Goal: Task Accomplishment & Management: Complete application form

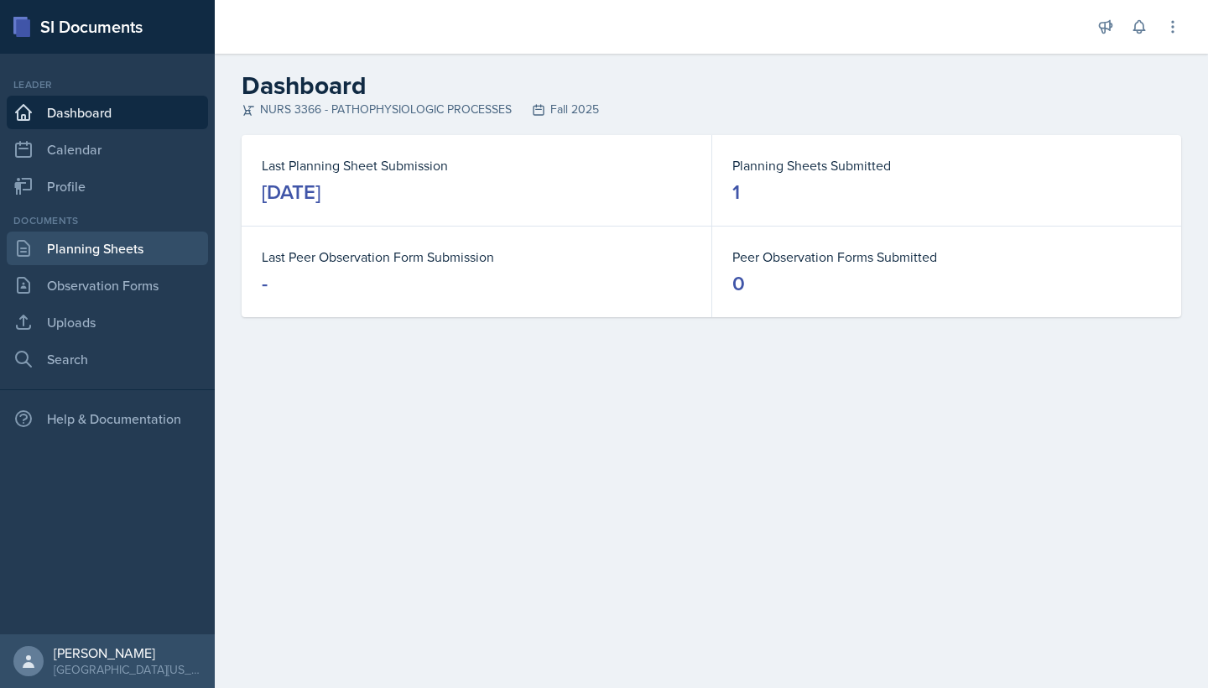
click at [156, 251] on link "Planning Sheets" at bounding box center [107, 249] width 201 height 34
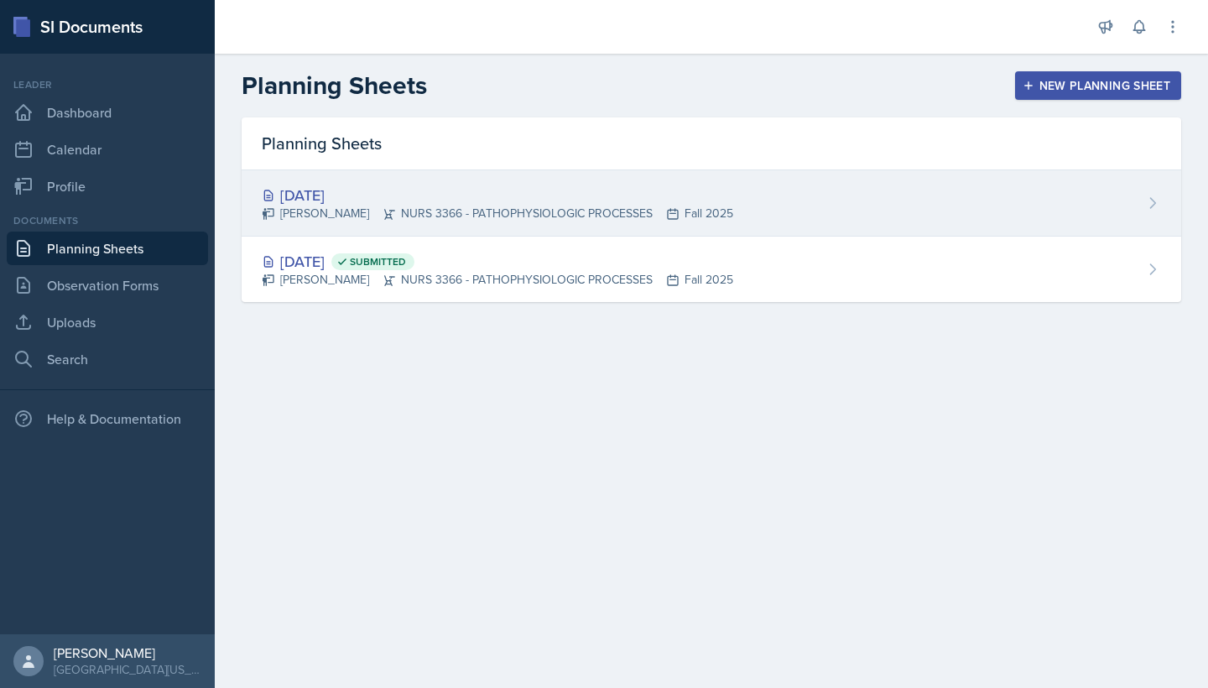
click at [556, 211] on div "[PERSON_NAME] NURS 3366 - PATHOPHYSIOLOGIC PROCESSES Fall 2025" at bounding box center [498, 214] width 472 height 18
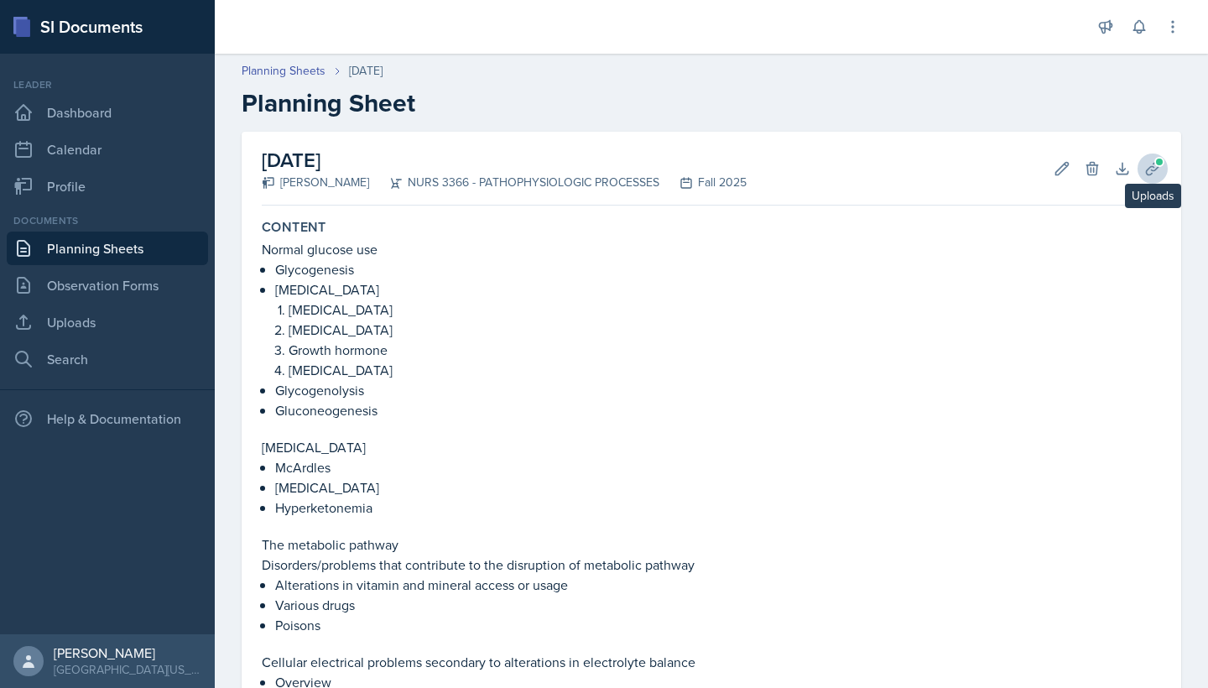
click at [1151, 167] on icon at bounding box center [1152, 168] width 13 height 13
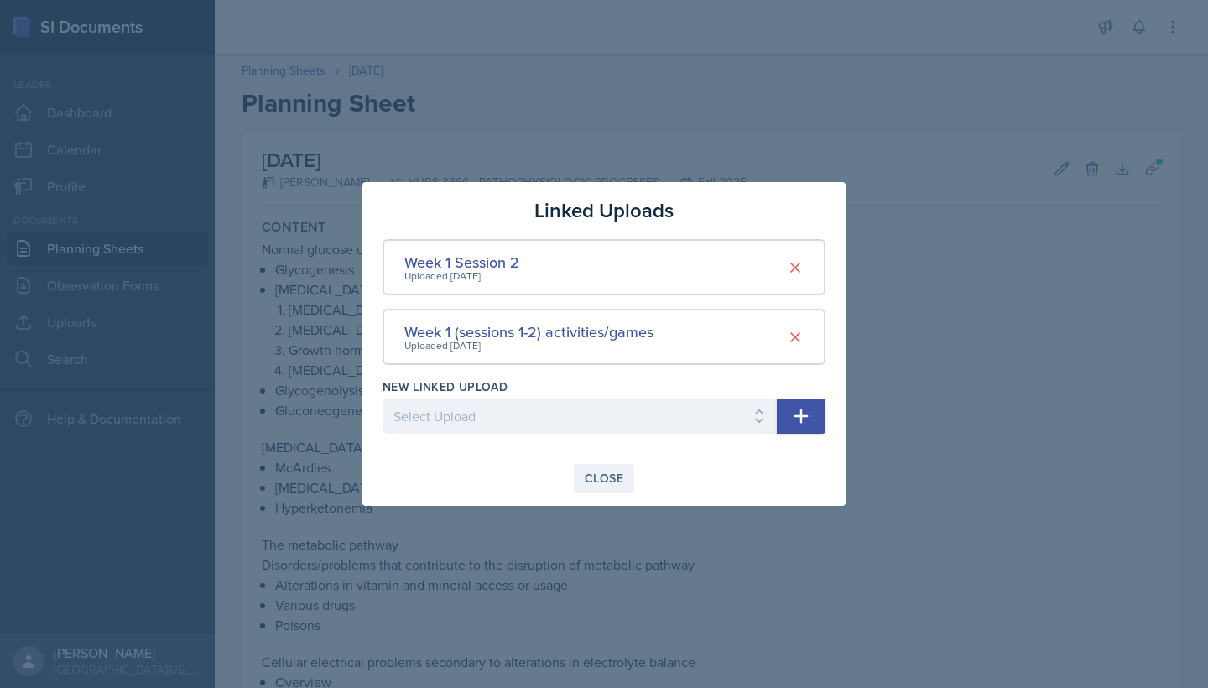
click at [622, 474] on div "Close" at bounding box center [604, 478] width 39 height 13
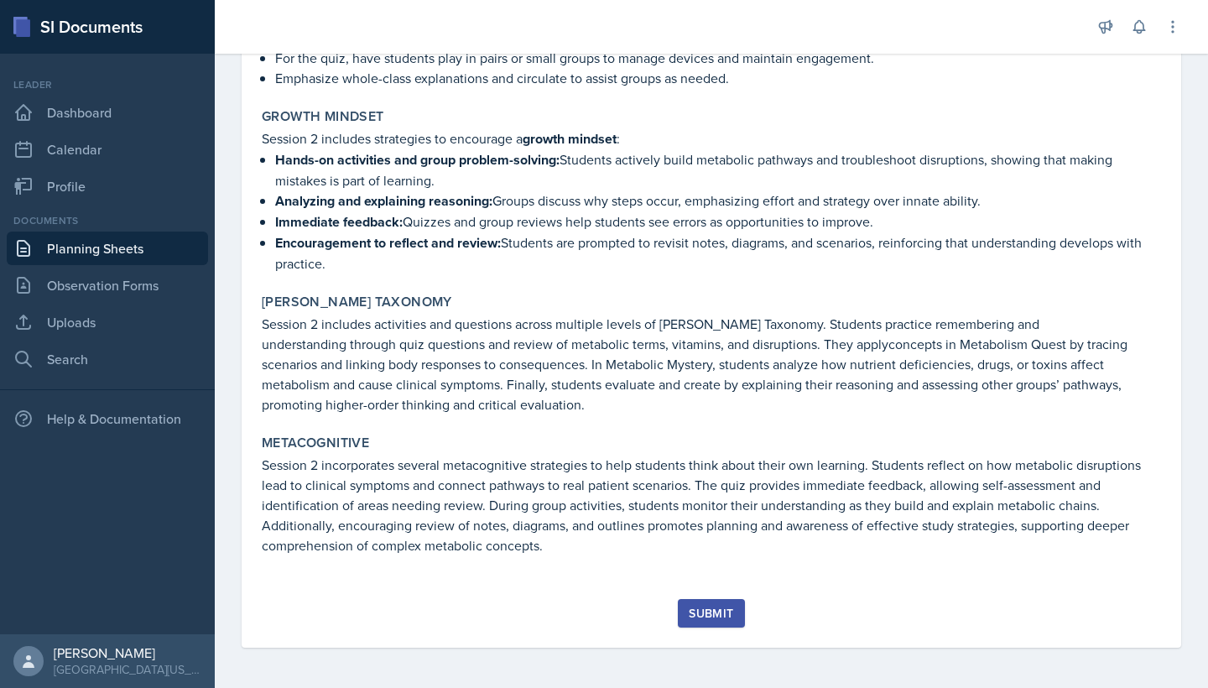
scroll to position [1718, 0]
click at [717, 610] on div "Submit" at bounding box center [711, 613] width 44 height 13
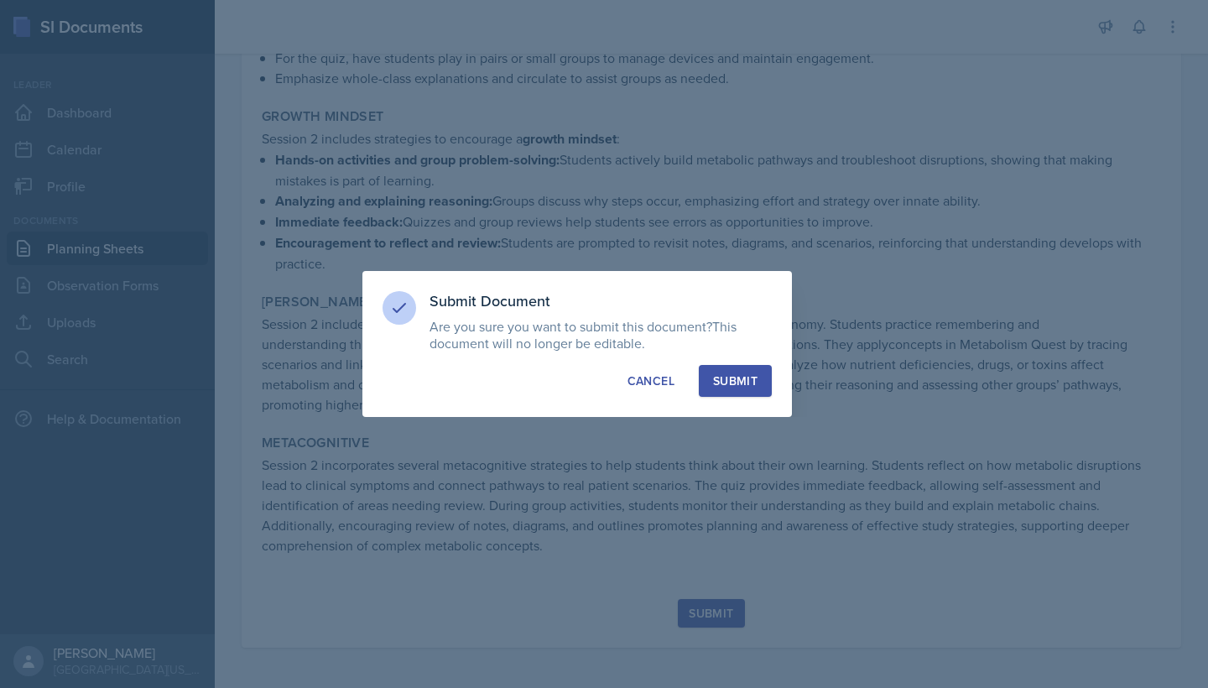
click at [749, 386] on div "Submit" at bounding box center [735, 381] width 44 height 17
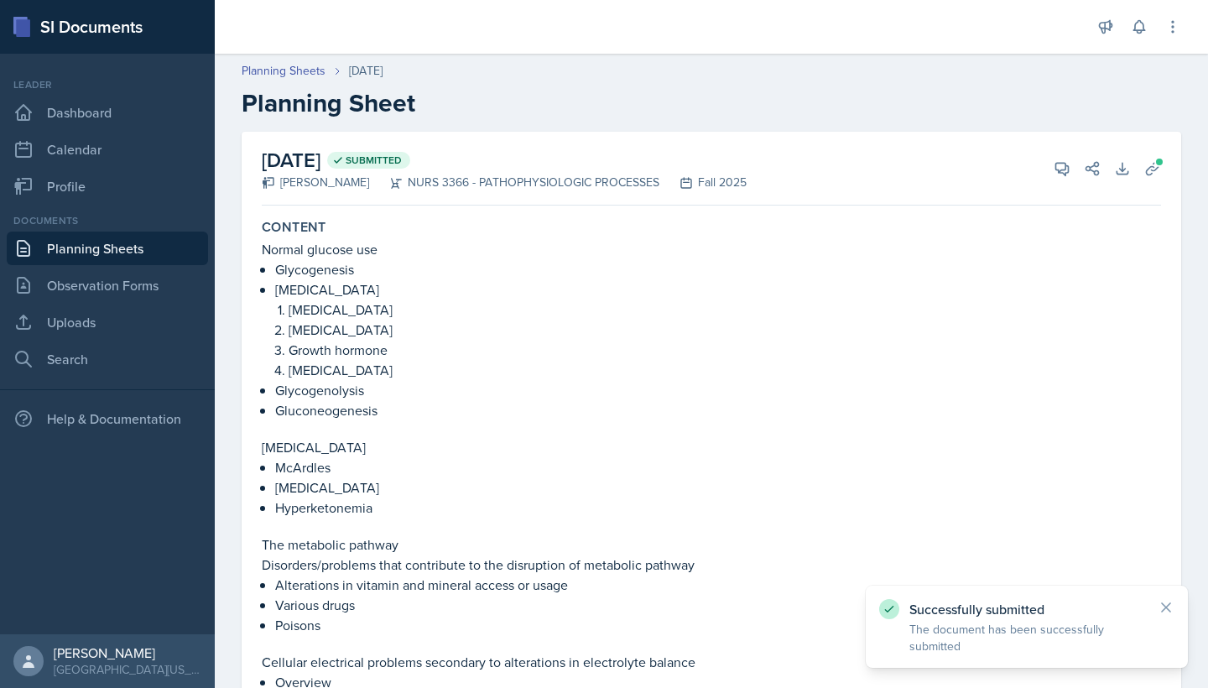
scroll to position [0, 0]
click at [92, 117] on link "Dashboard" at bounding box center [107, 113] width 201 height 34
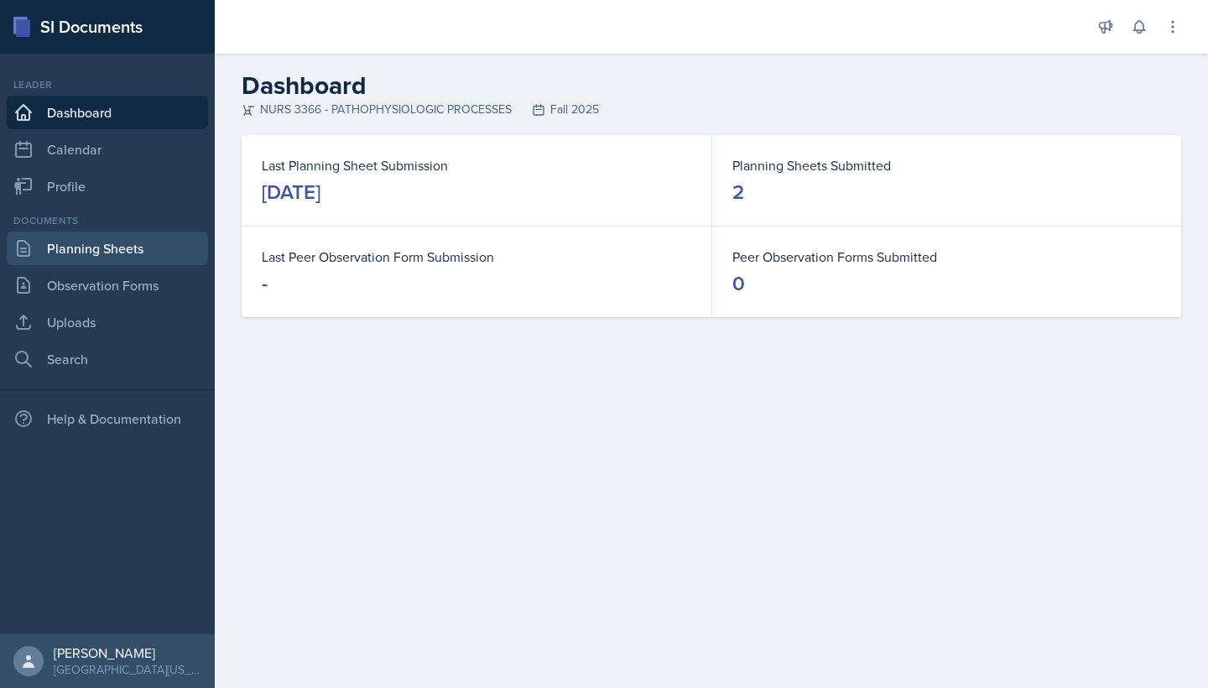
click at [106, 248] on link "Planning Sheets" at bounding box center [107, 249] width 201 height 34
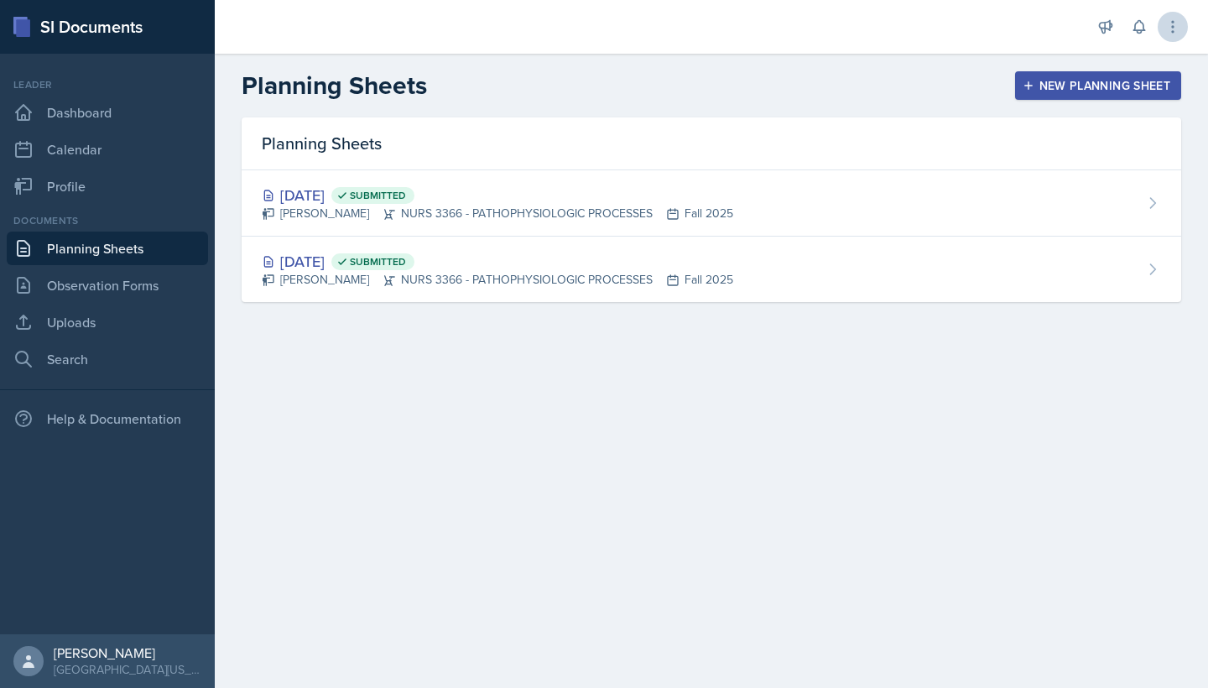
click at [1184, 29] on button at bounding box center [1173, 27] width 30 height 30
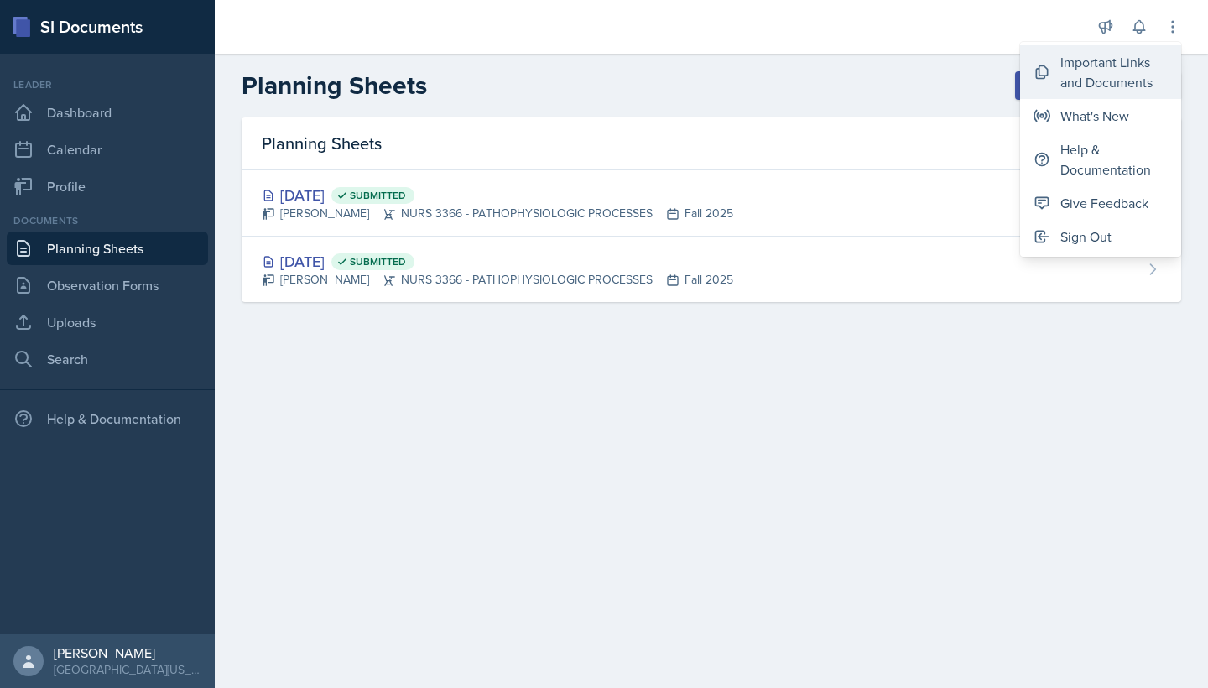
click at [1125, 70] on div "Important Links and Documents" at bounding box center [1114, 72] width 107 height 40
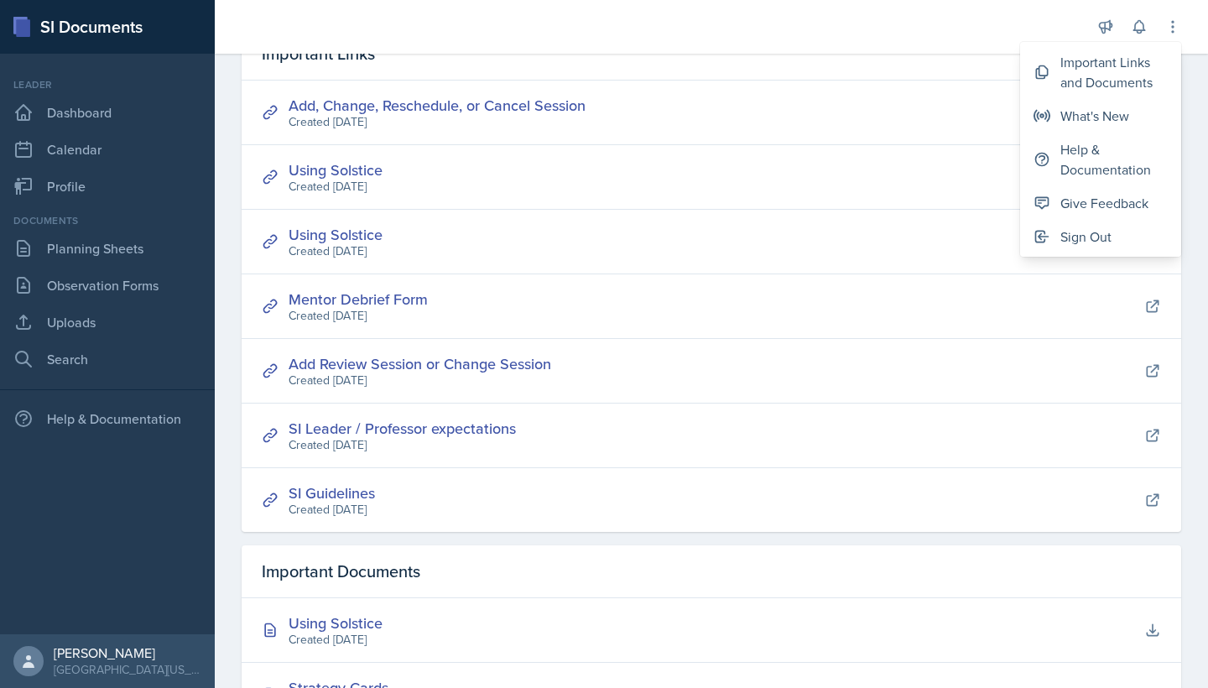
scroll to position [88, 0]
click at [527, 108] on link "Add, Change, Reschedule, or Cancel Session" at bounding box center [437, 106] width 297 height 21
